Goal: Task Accomplishment & Management: Manage account settings

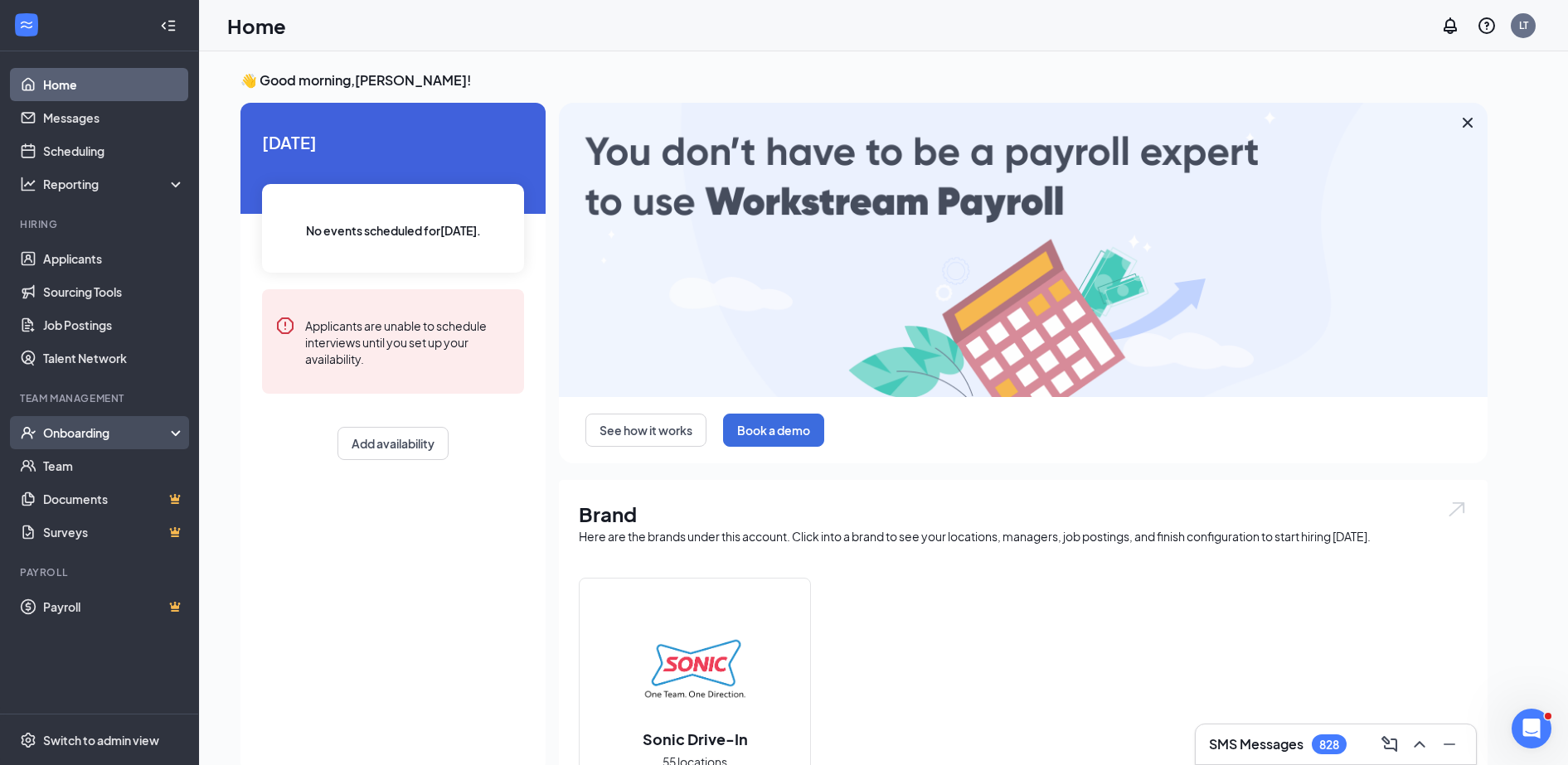
click at [67, 429] on div "Onboarding" at bounding box center [107, 433] width 128 height 17
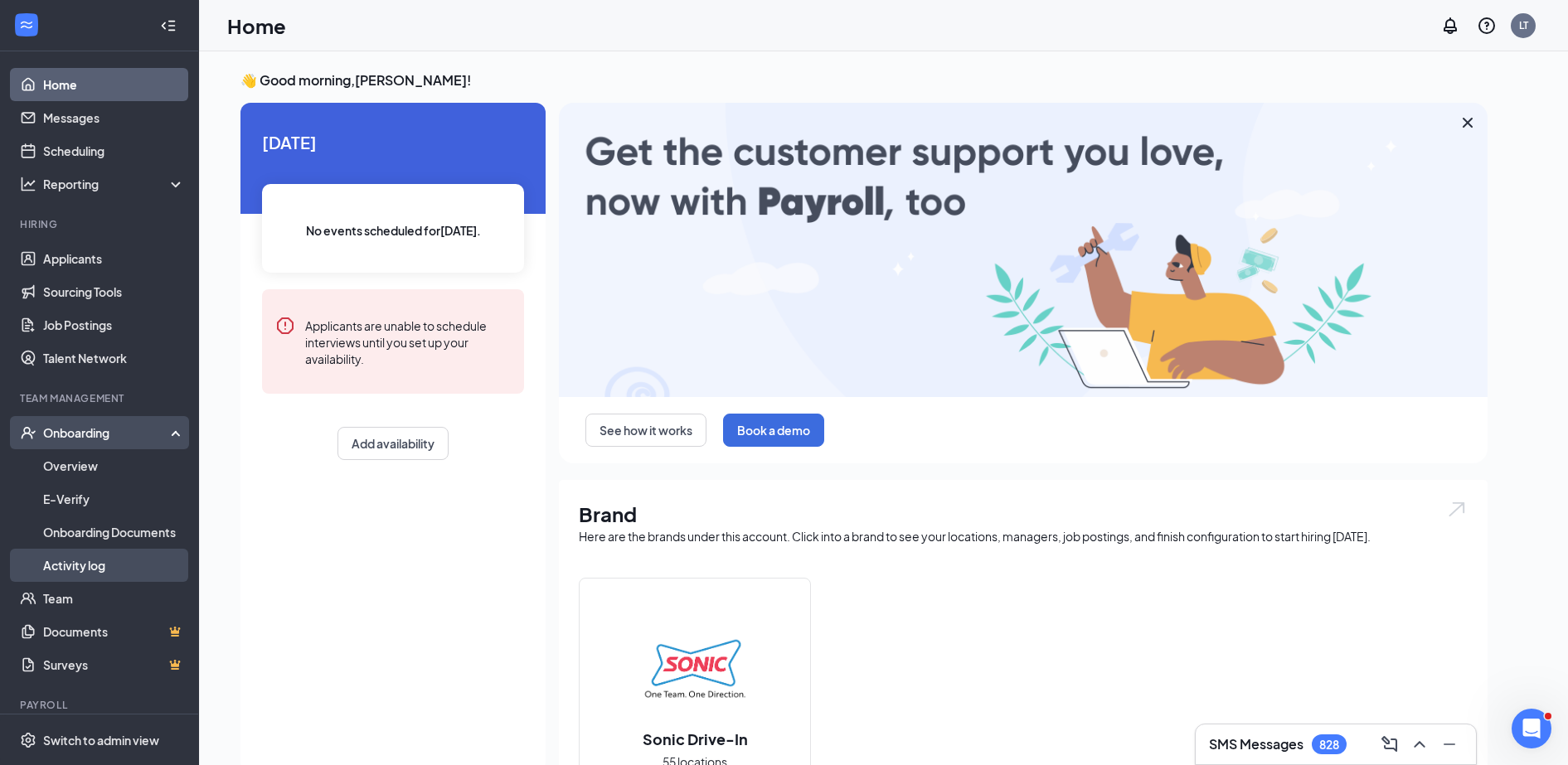
click at [84, 574] on link "Activity log" at bounding box center [114, 565] width 142 height 33
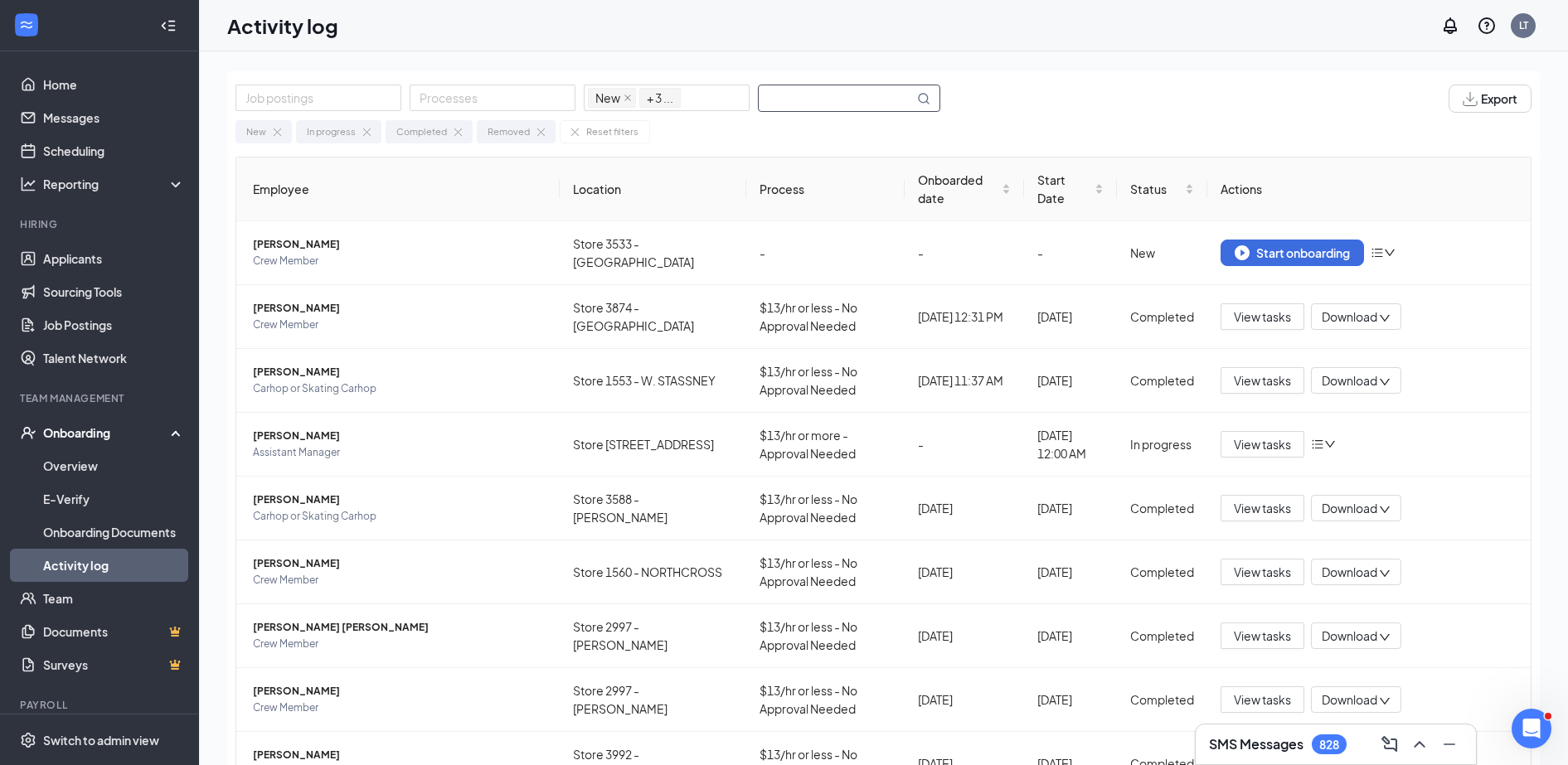
click at [797, 100] on input "text" at bounding box center [836, 98] width 155 height 26
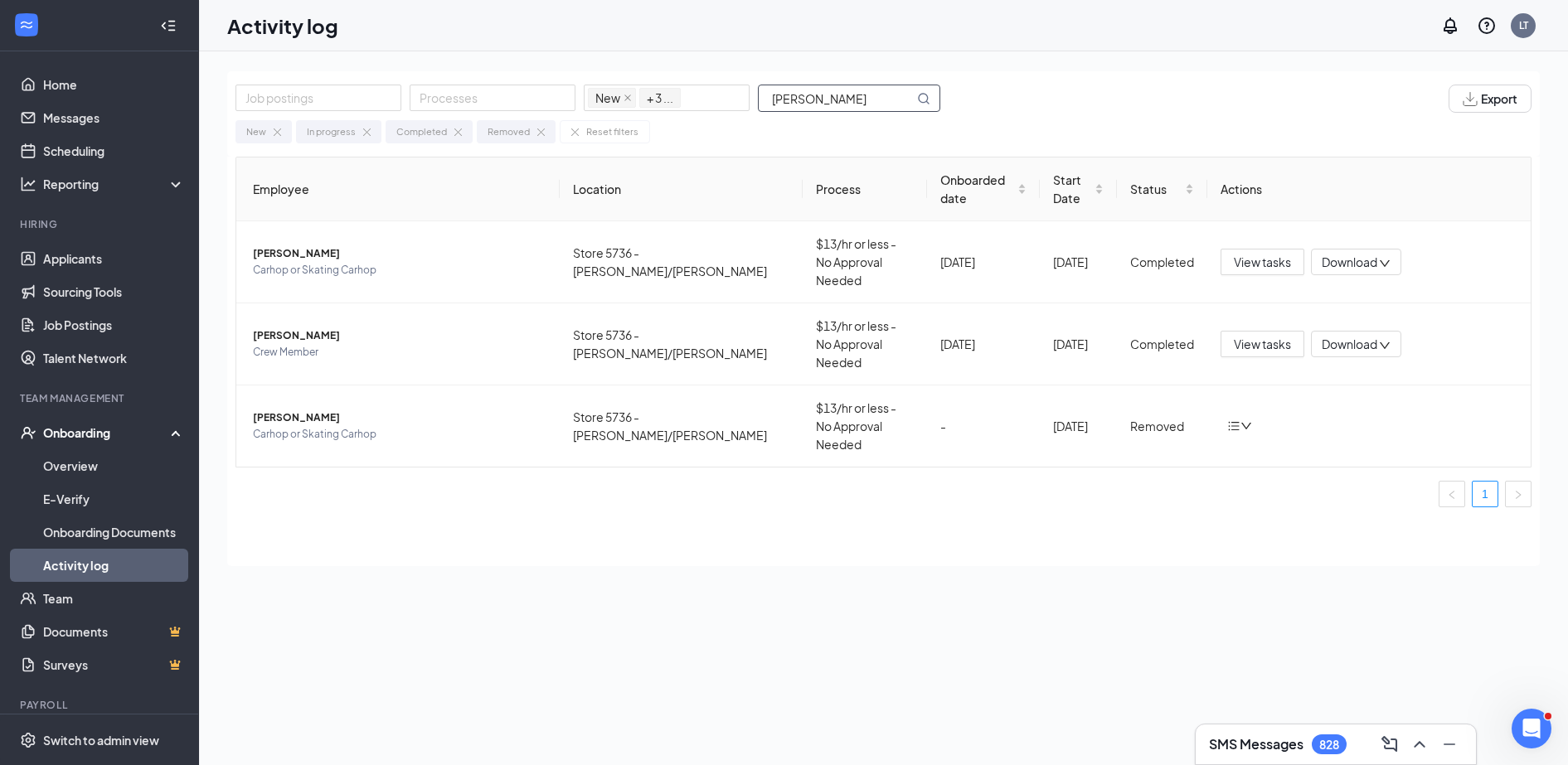
type input "[PERSON_NAME]"
click at [528, 643] on div "Job postings Processes New In progress Completed Removed + 3 ... [PERSON_NAME] …" at bounding box center [883, 446] width 1313 height 749
click at [1277, 254] on span "View tasks" at bounding box center [1262, 262] width 57 height 18
click at [819, 256] on td "$13/hr or less - No Approval Needed" at bounding box center [865, 262] width 125 height 82
click at [1052, 273] on td "[DATE]" at bounding box center [1078, 262] width 77 height 82
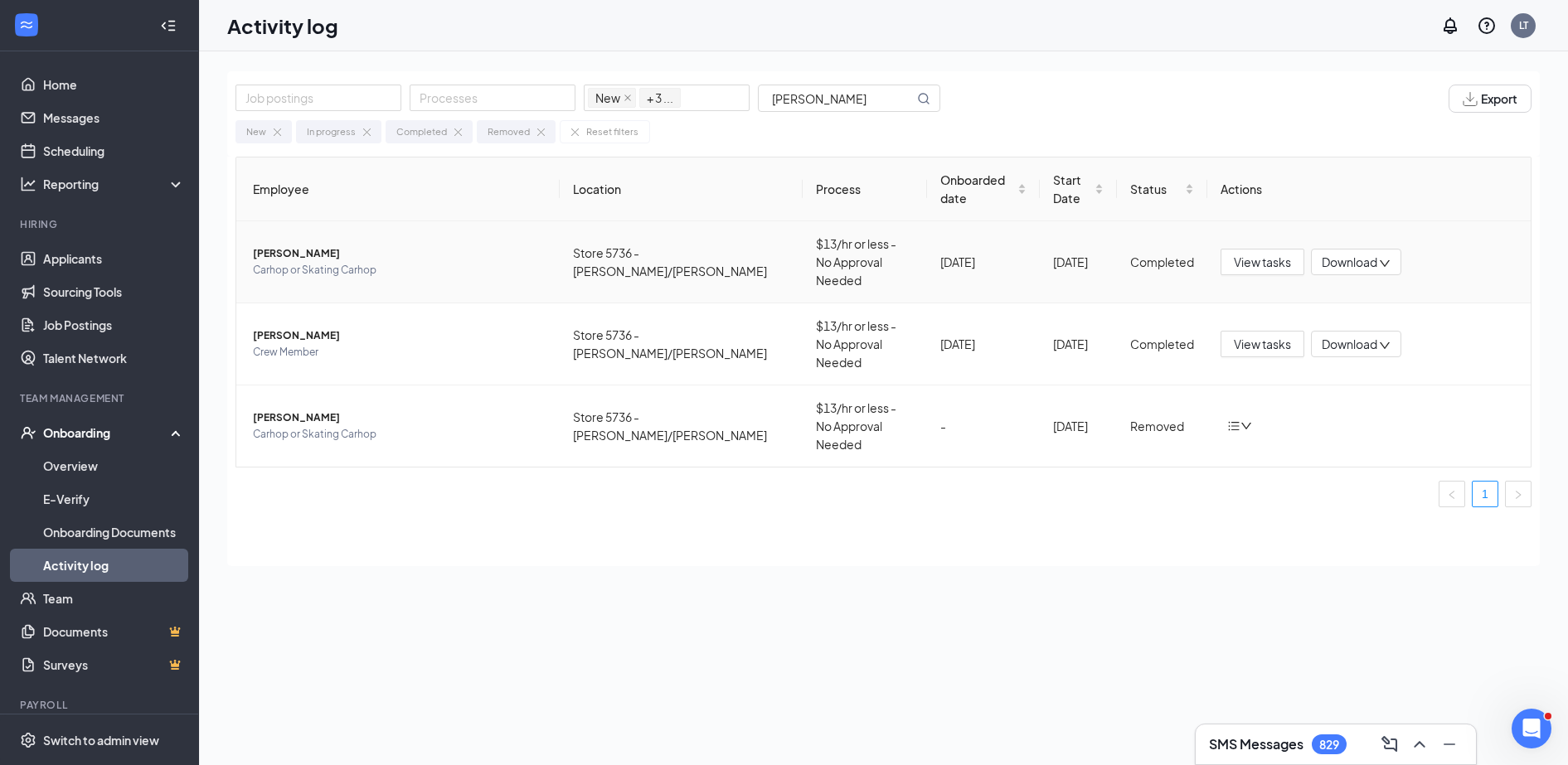
click at [1151, 258] on div "Completed" at bounding box center [1161, 262] width 64 height 18
click at [1440, 253] on div "View tasks Download" at bounding box center [1368, 262] width 297 height 27
click at [314, 262] on span "Carhop or Skating Carhop" at bounding box center [400, 270] width 294 height 17
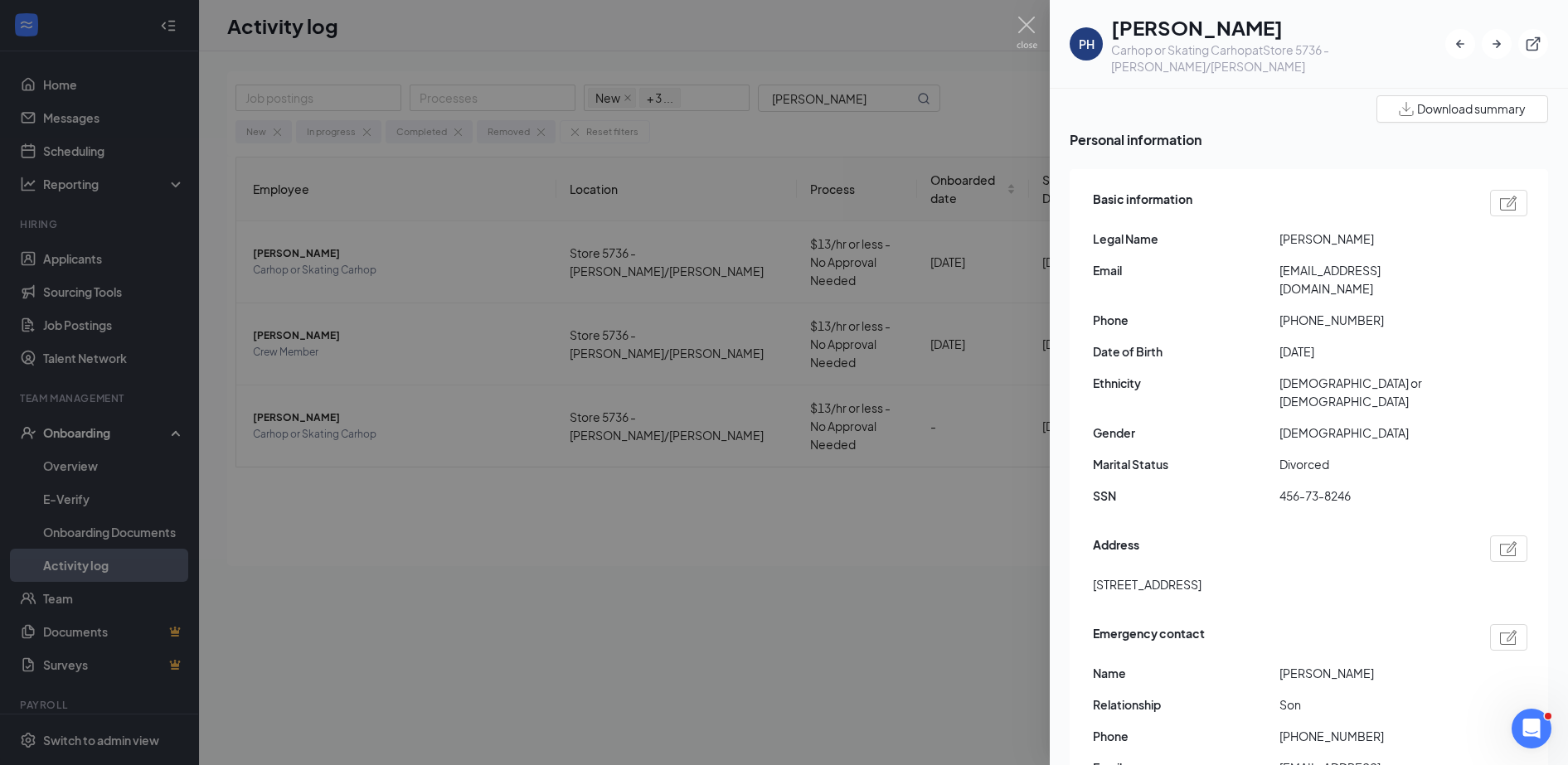
scroll to position [104, 0]
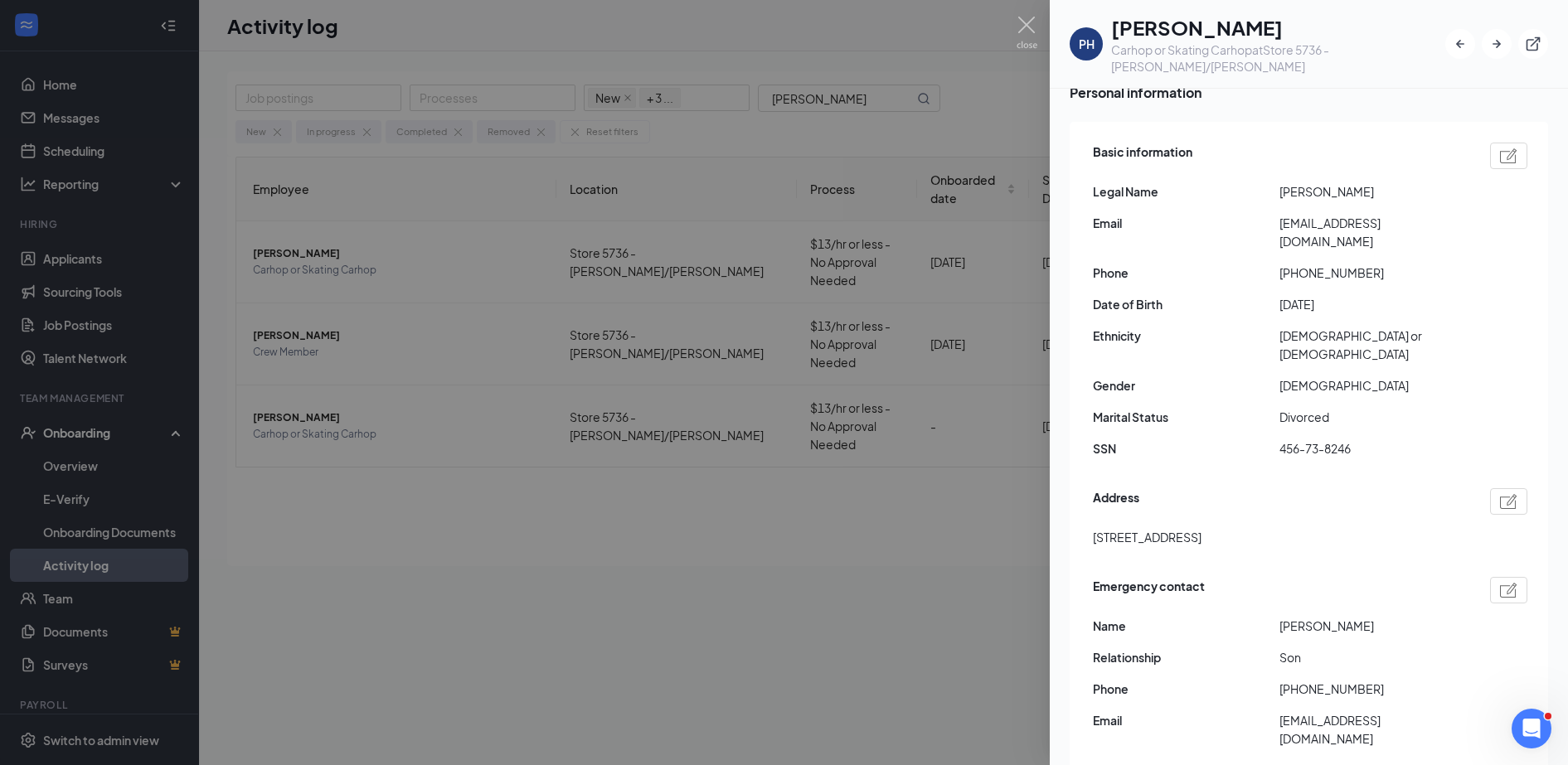
click at [383, 334] on div at bounding box center [784, 382] width 1568 height 765
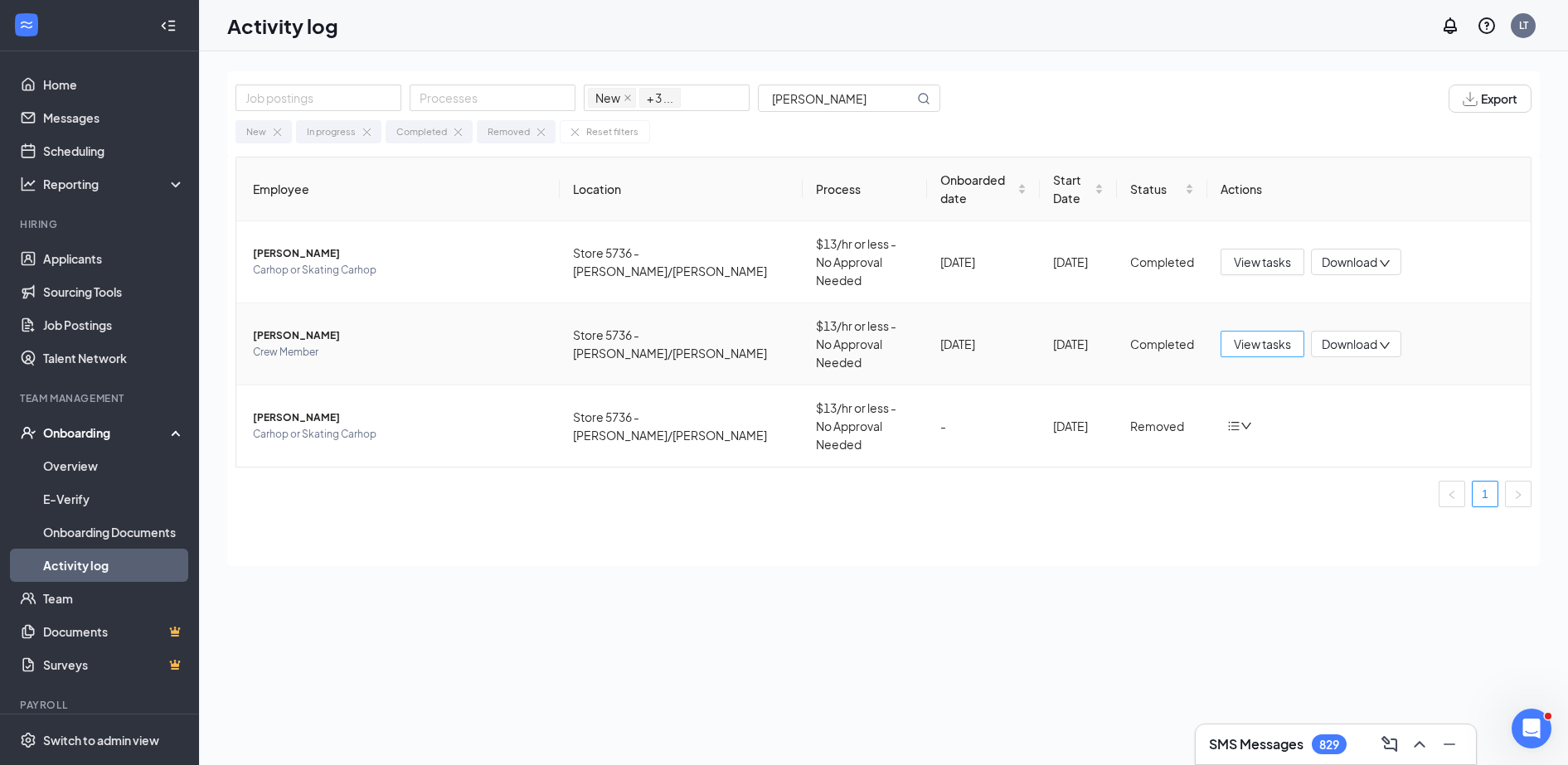
click at [1250, 335] on span "View tasks" at bounding box center [1262, 344] width 57 height 18
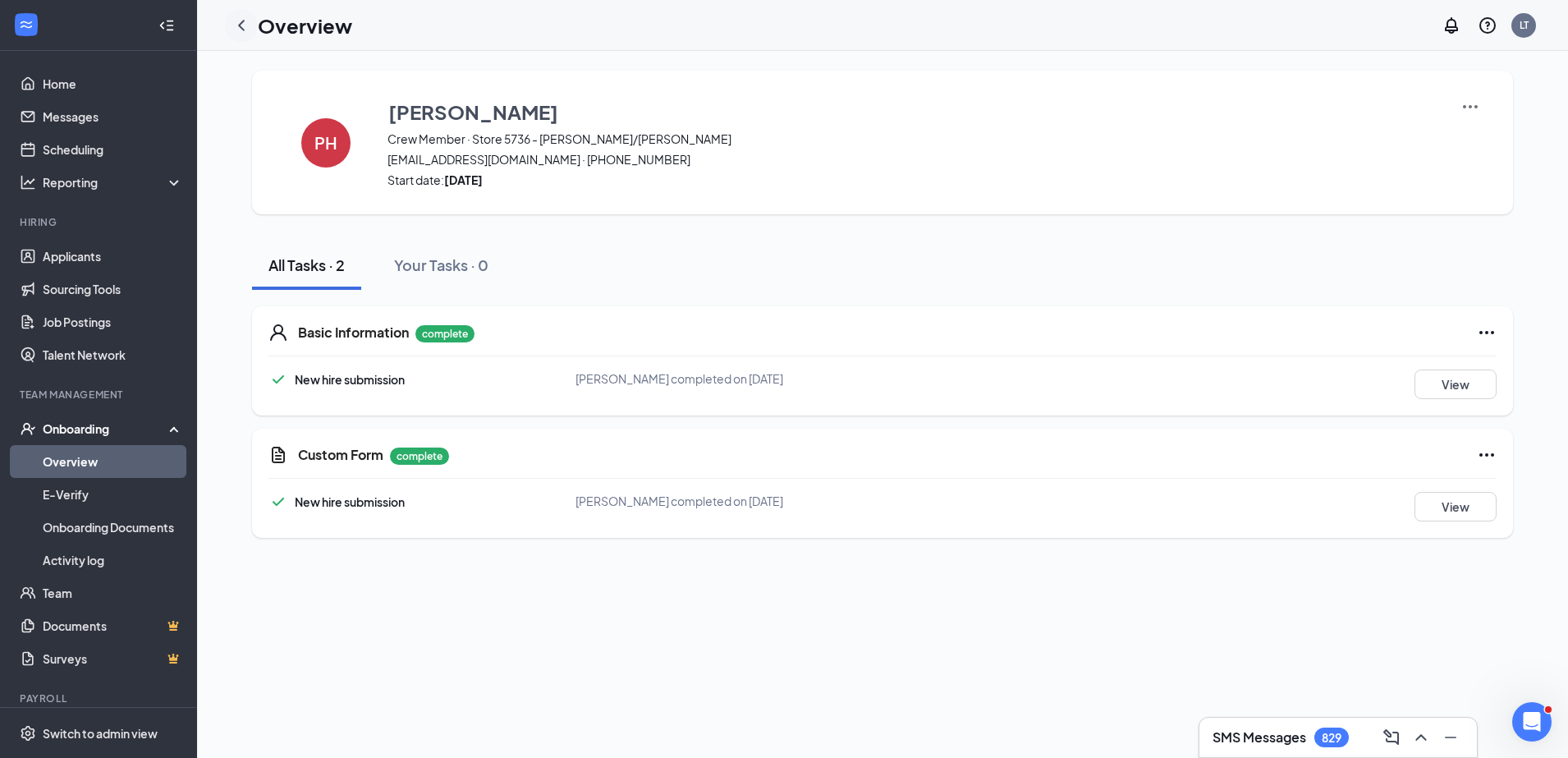
click at [246, 20] on icon "ChevronLeft" at bounding box center [241, 26] width 20 height 20
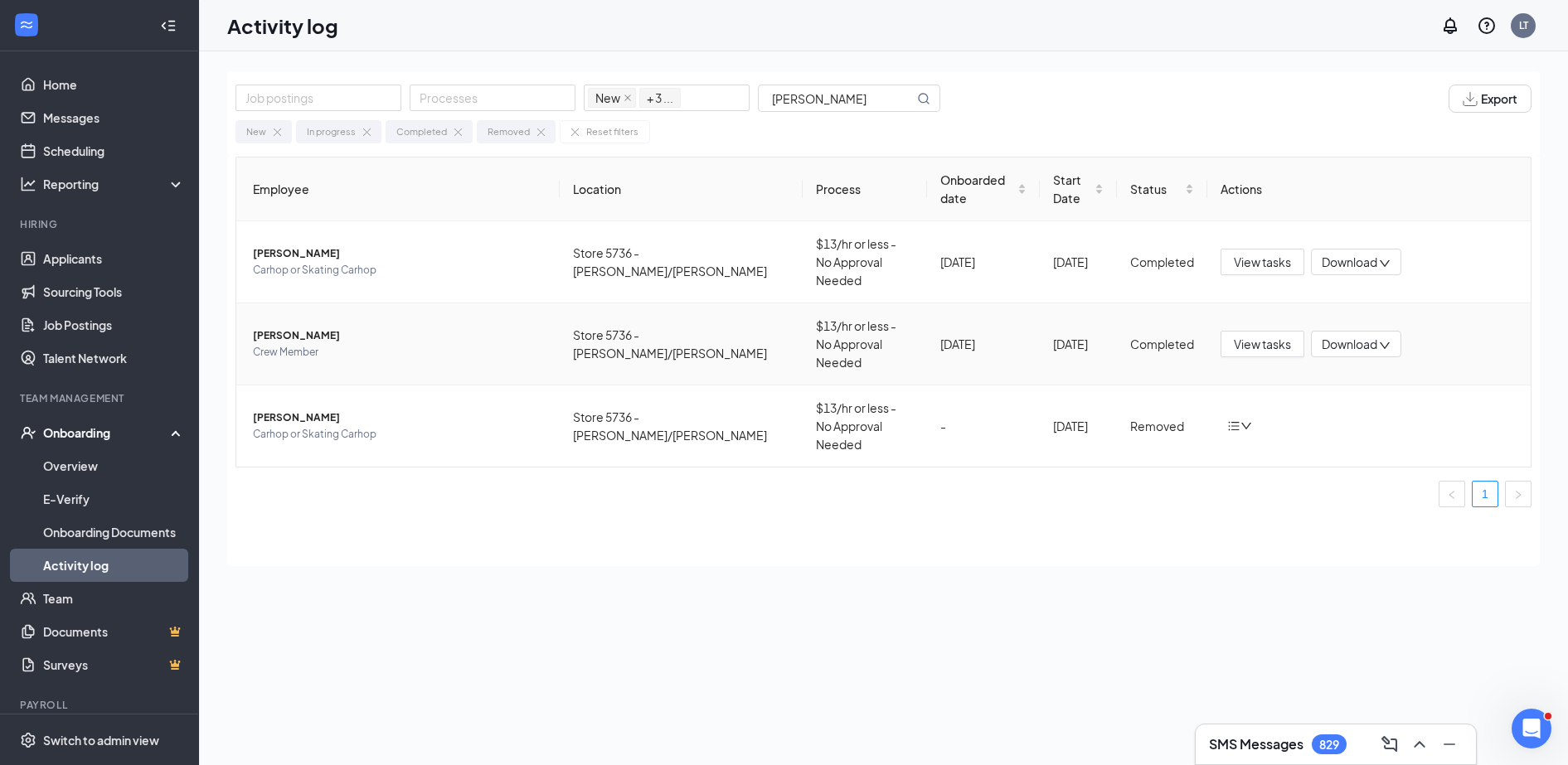
click at [1435, 331] on div "View tasks Download" at bounding box center [1368, 344] width 297 height 27
click at [1232, 331] on button "View tasks" at bounding box center [1262, 344] width 83 height 27
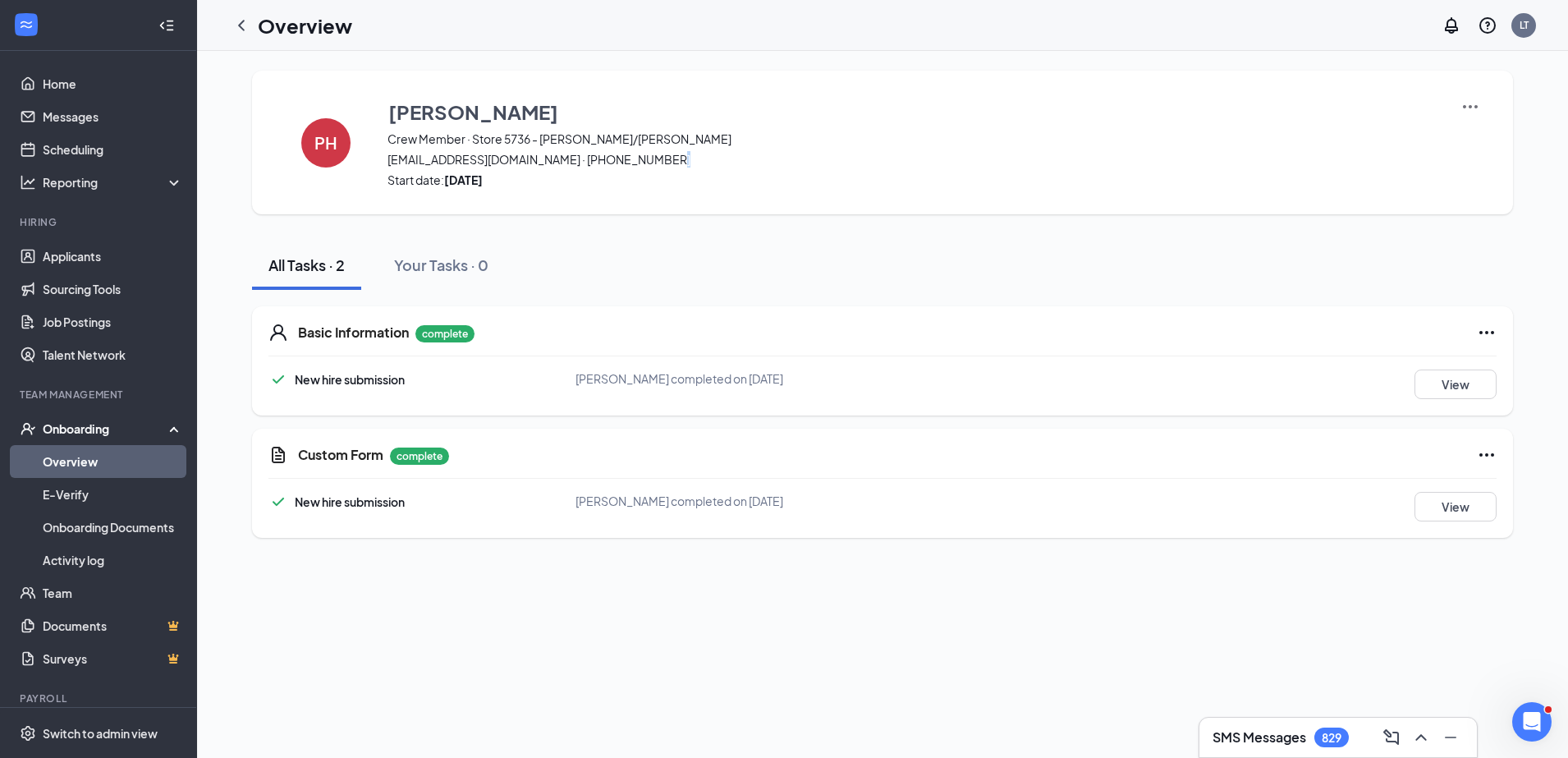
click at [634, 163] on span "[EMAIL_ADDRESS][DOMAIN_NAME] · [PHONE_NUMBER]" at bounding box center [914, 159] width 1052 height 17
click at [240, 17] on icon "ChevronLeft" at bounding box center [241, 26] width 20 height 20
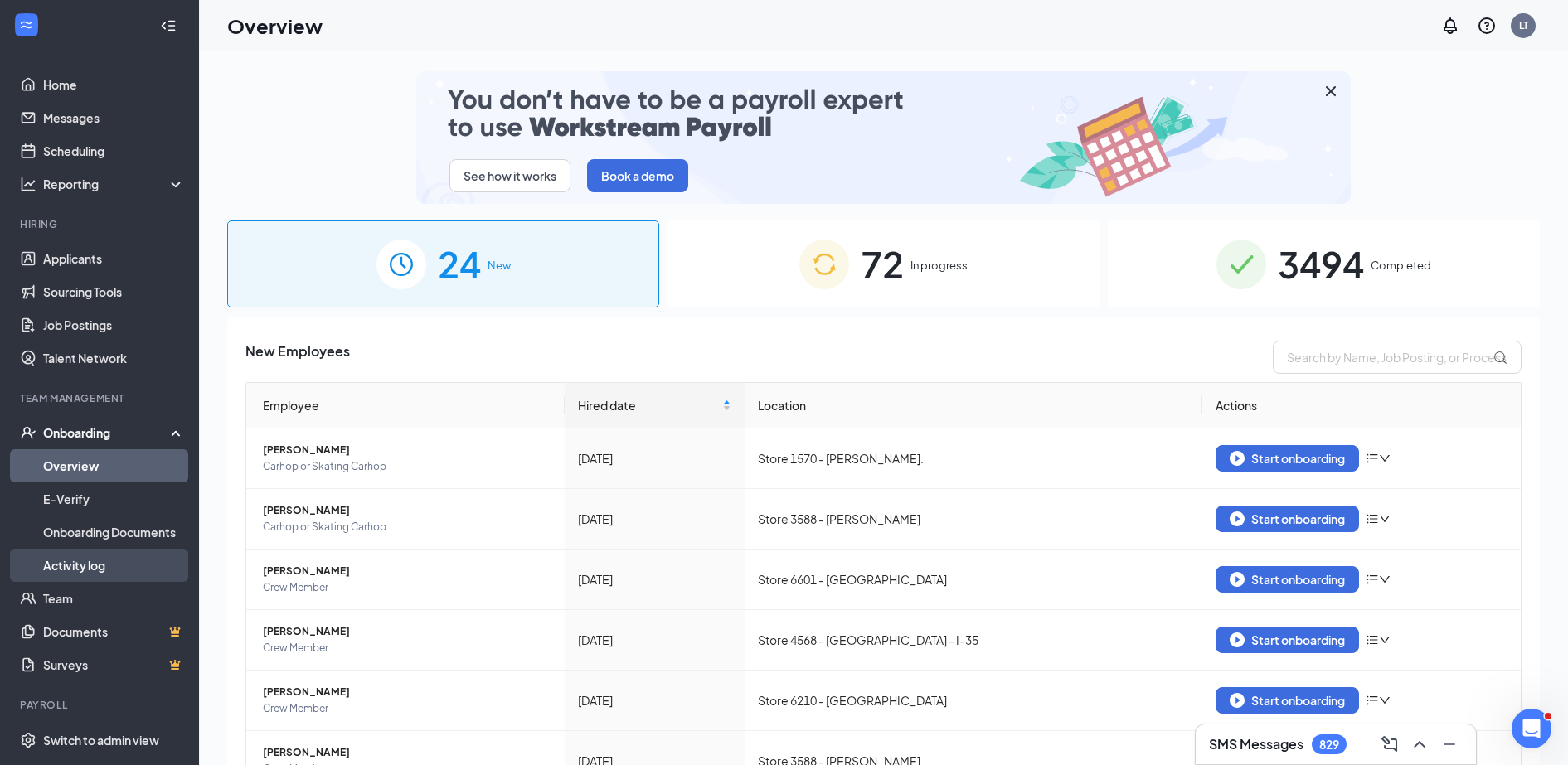
click at [65, 561] on link "Activity log" at bounding box center [114, 565] width 142 height 33
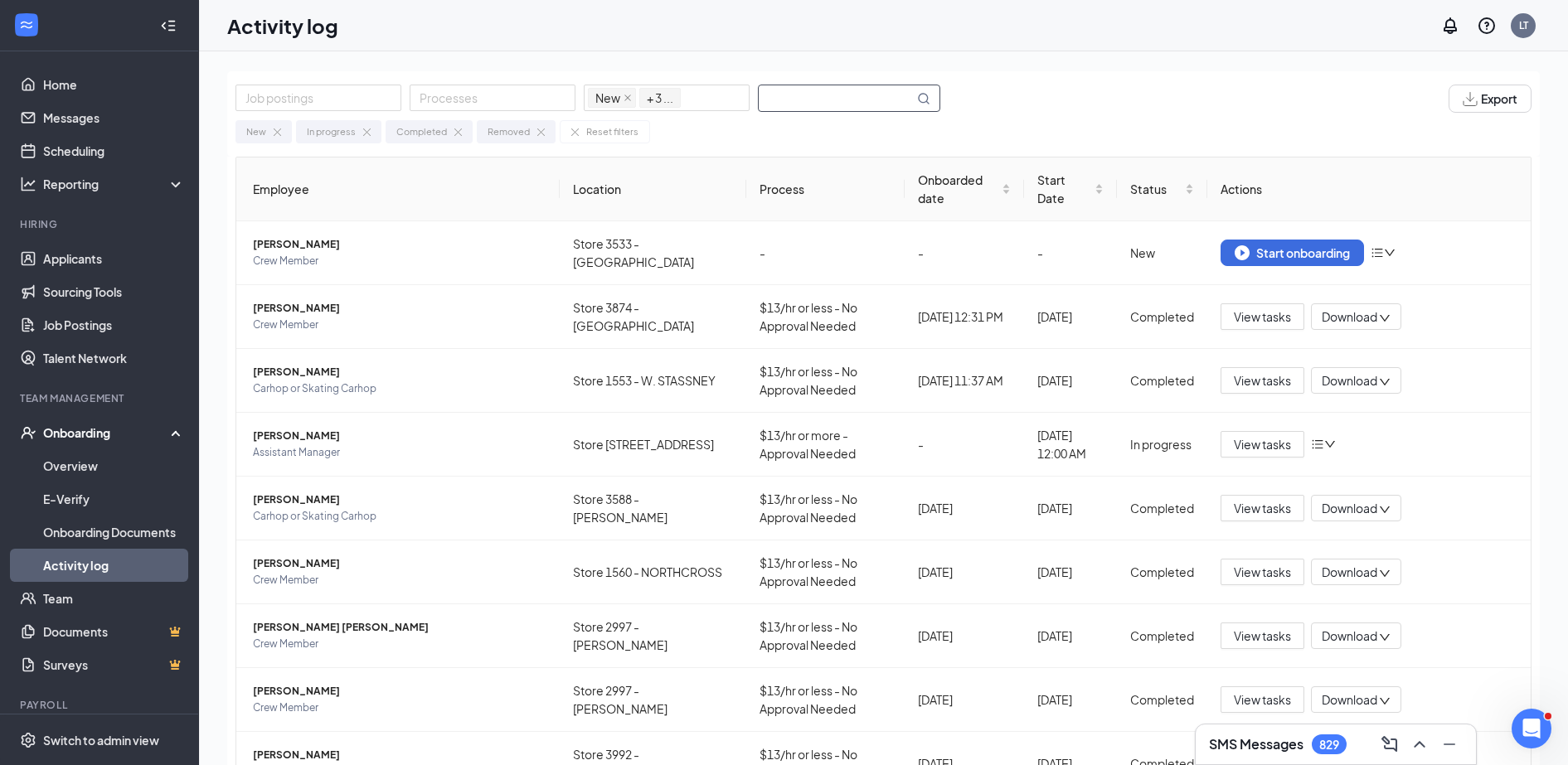
click at [769, 108] on input "text" at bounding box center [836, 98] width 155 height 26
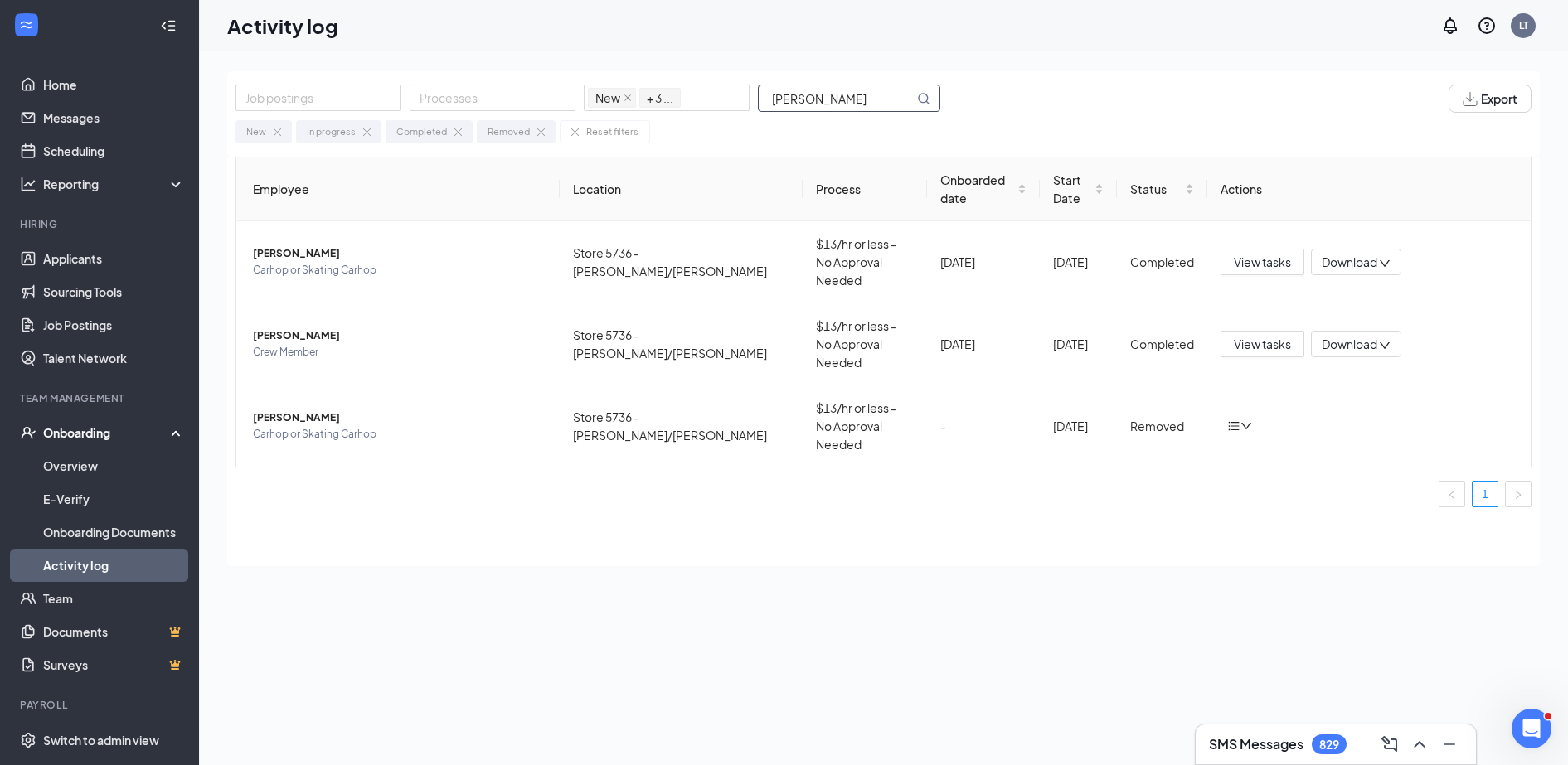
type input "[PERSON_NAME]"
click at [1250, 253] on span "View tasks" at bounding box center [1262, 262] width 57 height 18
click at [1312, 249] on div "Download" at bounding box center [1356, 262] width 90 height 27
click at [1369, 297] on div "Download summary" at bounding box center [1384, 287] width 128 height 20
drag, startPoint x: 600, startPoint y: 563, endPoint x: 382, endPoint y: 537, distance: 219.5
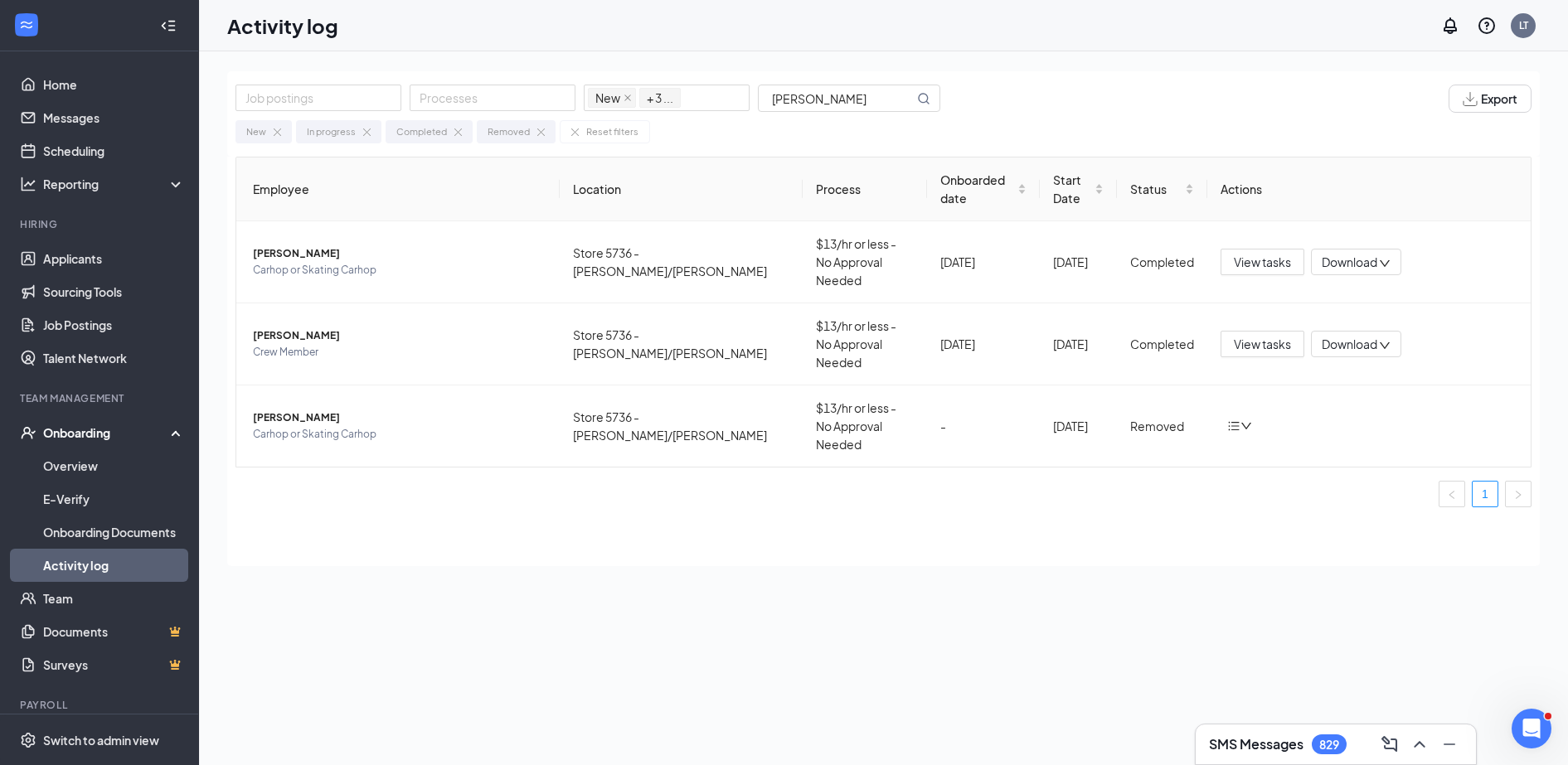
click at [555, 564] on div "Job postings Processes New In progress Completed Removed + 3 ... [PERSON_NAME] …" at bounding box center [883, 446] width 1313 height 749
